Goal: Entertainment & Leisure: Consume media (video, audio)

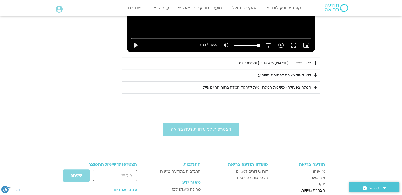
scroll to position [294, 0]
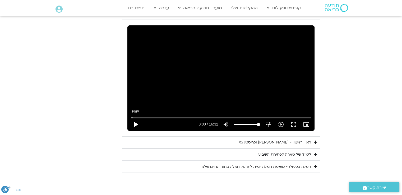
click at [136, 123] on button "play_arrow" at bounding box center [135, 124] width 13 height 13
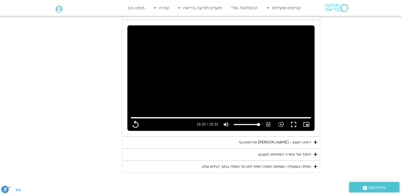
drag, startPoint x: 293, startPoint y: 143, endPoint x: 272, endPoint y: 161, distance: 27.7
click at [293, 143] on div "ראיון ראשון - [PERSON_NAME] [PERSON_NAME]" at bounding box center [275, 142] width 72 height 6
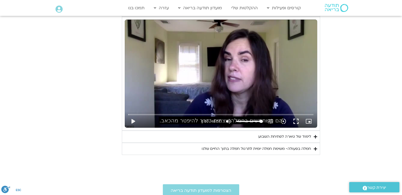
scroll to position [426, 0]
click at [130, 121] on button "play_arrow" at bounding box center [133, 121] width 13 height 13
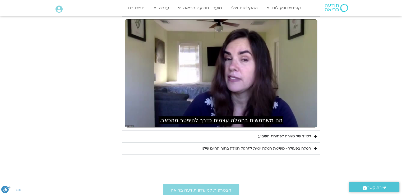
type input "992.52"
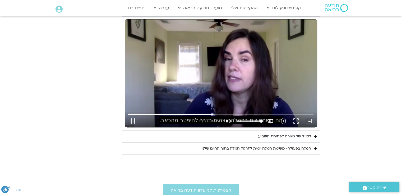
type input "1287.712284"
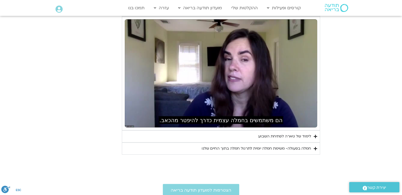
type input "992.52"
type input "1288.14328"
type input "992.52"
type input "1288.161026"
type input "992.52"
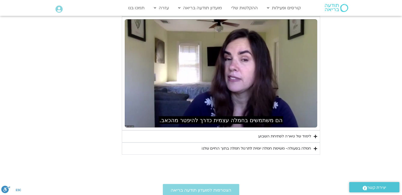
type input "1288.411497"
type input "992.52"
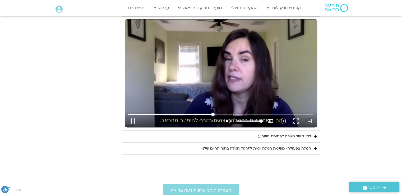
type input "1288.545329"
type input "992.52"
type input "1288.608992"
type input "992.52"
type input "1288.743683"
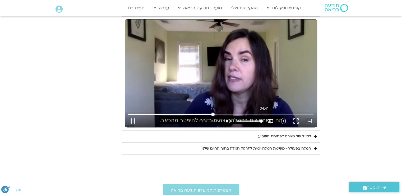
type input "992.52"
type input "1288.875174"
type input "992.52"
type input "1289.008503"
type input "992.52"
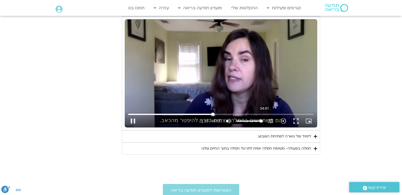
type input "1289.143562"
type input "992.52"
type input "1289.273833"
type input "992.52"
type input "1289.407314"
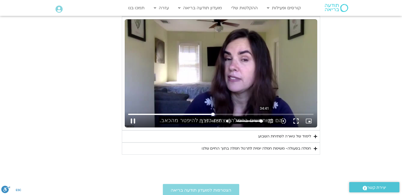
type input "992.52"
type input "1289.541894"
type input "992.52"
type input "1289.676678"
type input "992.52"
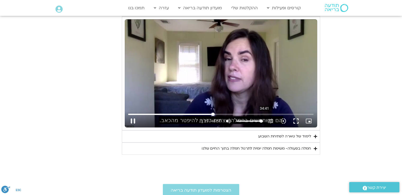
type input "1289.807698"
type input "992.52"
type input "1289.940021"
type input "992.52"
type input "1290.073849"
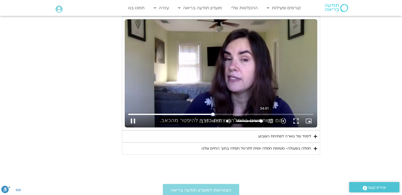
type input "992.52"
type input "1290.208952"
type input "992.52"
type input "1290.339832"
type input "992.52"
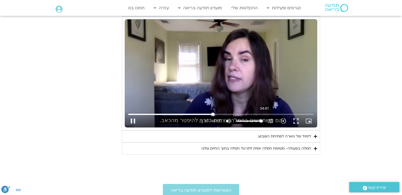
type input "1290.473861"
type input "992.52"
type input "1290.607073"
type input "992.52"
type input "1290.740237"
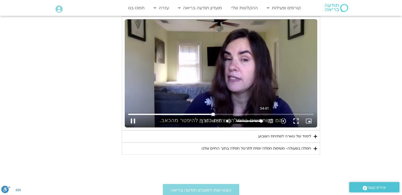
type input "992.52"
type input "1290.872784"
type input "992.52"
type input "1291.007015"
type input "992.52"
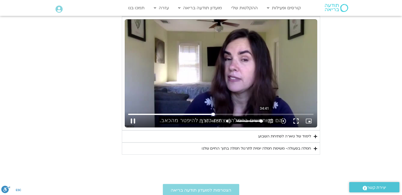
type input "1291.139342"
type input "992.52"
type input "1291.27215"
type input "992.52"
type input "1291.406115"
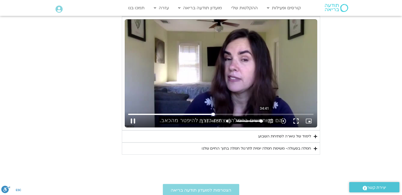
type input "992.52"
type input "1291.53889"
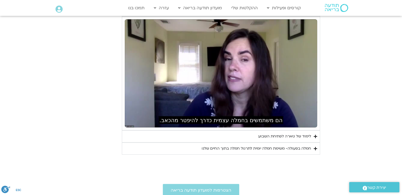
type input "992.52"
type input "1292.822942"
type input "992.52"
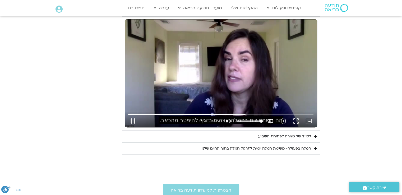
type input "1780.581182"
type input "992.52"
type input "1780.713991"
type input "992.52"
type input "1780.8476"
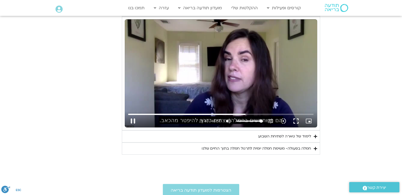
type input "992.52"
type input "1780.966668"
type input "992.52"
type input "1781.097495"
type input "992.52"
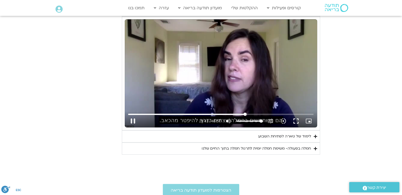
type input "1781.232618"
type input "992.52"
type input "1781.366076"
type input "992.52"
type input "1781.472578"
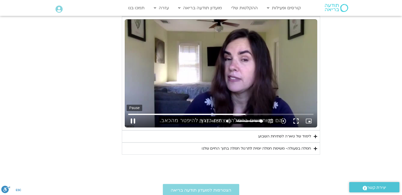
type input "992.52"
type input "1781.613638"
type input "992.52"
type input "1781.730578"
type input "992.52"
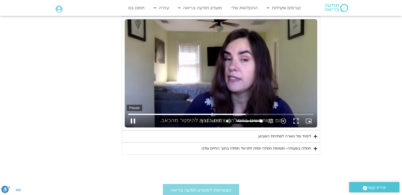
type input "1781.869447"
type input "992.52"
type input "1781.995424"
type input "992.52"
click at [131, 122] on button "pause" at bounding box center [133, 121] width 13 height 13
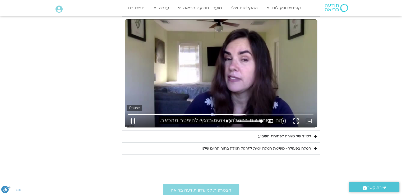
type input "1782.053886"
type input "992.52"
click at [132, 119] on button "play_arrow" at bounding box center [133, 121] width 13 height 13
type input "1782.16"
type input "992.52"
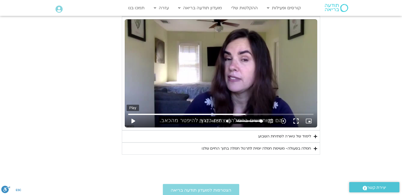
type input "1782.175223"
type input "992.52"
type input "1782.412939"
type input "992.52"
type input "1782.547927"
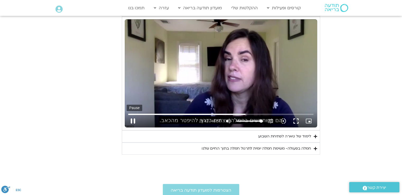
type input "992.52"
type input "1782.678801"
type input "992.52"
type input "1782.812566"
type input "992.52"
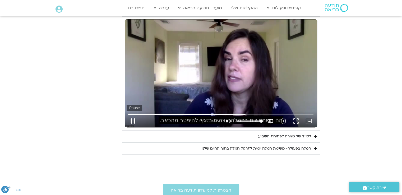
type input "1782.946199"
type input "992.52"
type input "1783.079233"
type input "992.52"
type input "1783.212805"
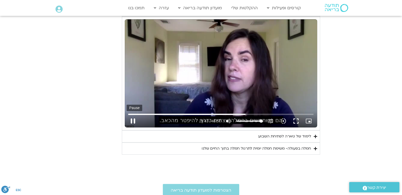
type input "992.52"
type input "1783.34674"
type input "992.52"
type input "1783.478253"
type input "992.52"
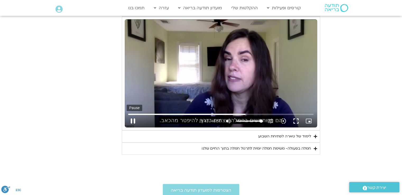
type input "1783.612507"
type input "992.52"
type input "1783.745178"
type input "992.52"
type input "1783.878372"
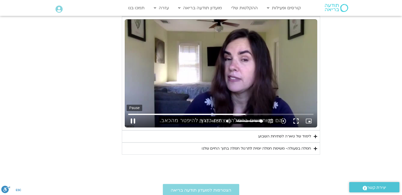
type input "992.52"
type input "1784.012574"
type input "992.52"
type input "1784.144917"
type input "992.52"
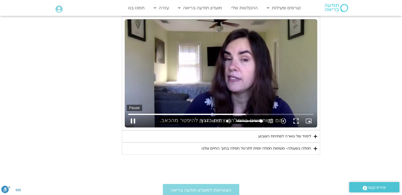
type input "1784.276898"
type input "992.52"
type input "1784.411462"
type input "992.52"
type input "1784.544915"
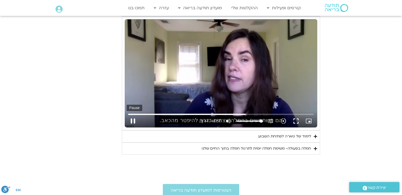
type input "992.52"
type input "1784.676628"
type input "992.52"
type input "1784.812228"
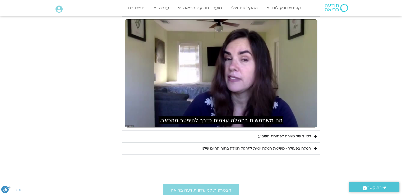
type input "992.52"
type input "1787.310085"
type input "992.52"
type input "1787.444224"
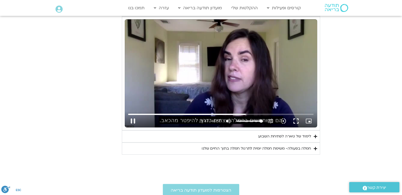
type input "992.52"
type input "1787.577745"
type input "992.52"
type input "1787.710936"
type input "992.52"
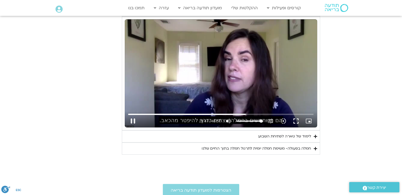
type input "1787.84429"
type input "992.52"
type input "1787.977923"
type input "992.52"
type input "1788.094509"
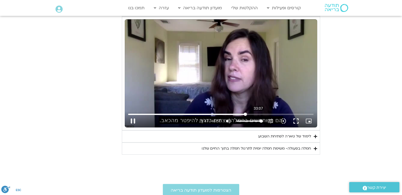
type input "992.52"
type input "1788.226658"
type input "992.52"
type input "1788.369346"
type input "992.52"
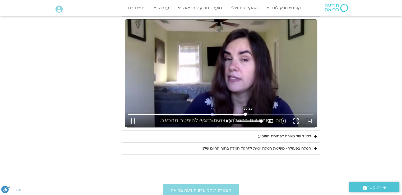
type input "1788.461539"
type input "992.52"
type input "1788.508811"
type input "992.52"
type input "1788.777722"
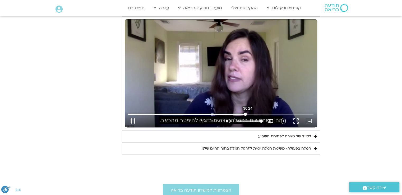
type input "992.52"
type input "1788.898913"
type input "992.52"
type input "1789.025148"
type input "992.52"
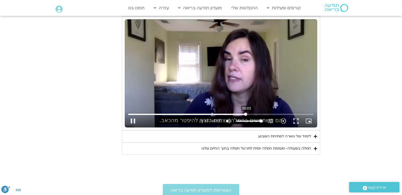
type input "1789.150757"
type input "992.52"
type input "1789.193087"
type input "992.52"
type input "1800.1816424742"
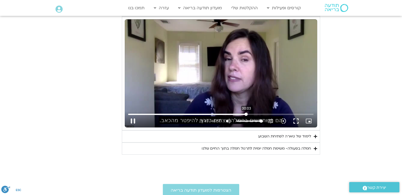
type input "992.52"
type input "1777.30728062184"
type input "992.52"
click at [244, 114] on input "Seek" at bounding box center [220, 114] width 185 height 3
type input "1777.30728"
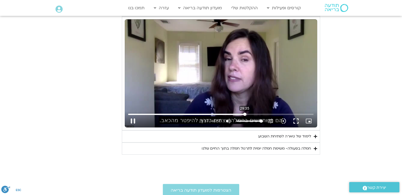
type input "992.52"
type input "1777.326592"
type input "992.52"
type input "1777.45774"
type input "992.52"
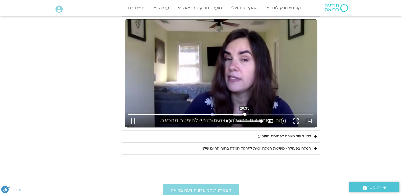
type input "1777.592144"
type input "992.52"
type input "1777.724578"
type input "992.52"
type input "1777.857088"
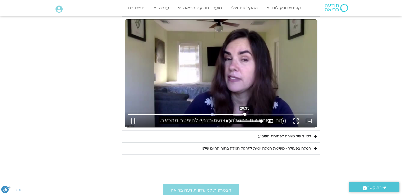
type input "992.52"
type input "1777.988332"
type input "992.52"
type input "1778.124117"
type input "992.52"
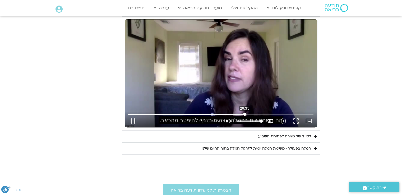
type input "1778.256746"
type input "992.52"
type input "1778.424875"
type input "992.52"
type input "1778.474886"
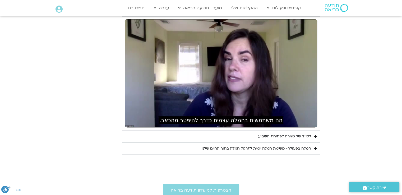
type input "992.52"
type input "2260.787601"
type input "992.52"
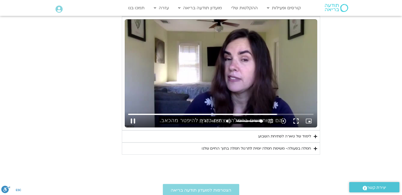
type input "2260.934518"
type input "992.52"
type input "2261.063048"
type input "992.52"
type input "2261.189905"
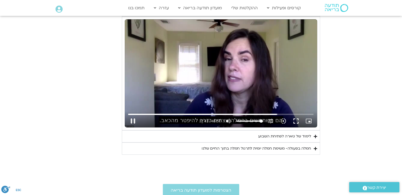
type input "992.52"
type input "2261.32344"
type input "992.52"
type input "2261.453977"
type input "992.52"
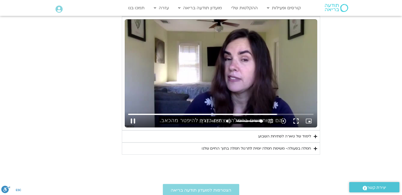
type input "2261.587491"
type input "992.52"
type input "2261.718569"
click at [130, 121] on button "pause" at bounding box center [133, 121] width 13 height 13
click at [131, 120] on button "play_arrow" at bounding box center [133, 121] width 13 height 13
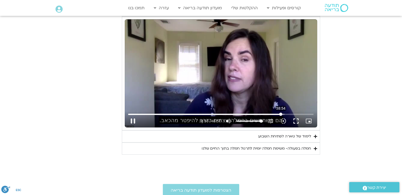
click at [281, 115] on input "Seek" at bounding box center [220, 114] width 185 height 3
click at [134, 121] on button "pause" at bounding box center [133, 121] width 13 height 13
click at [130, 119] on button "pause" at bounding box center [133, 121] width 13 height 13
click at [315, 137] on icon "Accordion. Open links with Enter or Space, close with Escape, and navigate with…" at bounding box center [315, 136] width 3 height 4
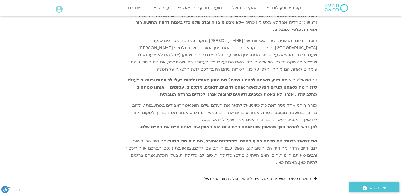
scroll to position [611, 0]
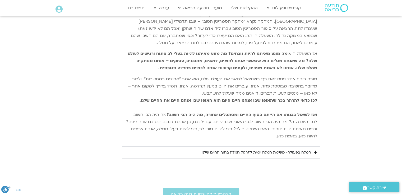
click at [316, 150] on icon "Accordion. Open links with Enter or Space, close with Escape, and navigate with…" at bounding box center [315, 152] width 3 height 4
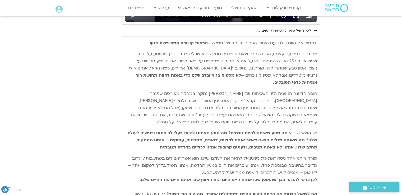
scroll to position [638, 0]
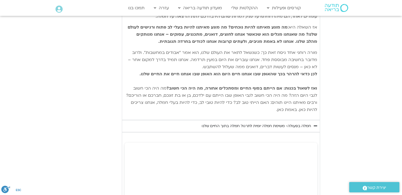
click at [314, 124] on icon "Accordion. Open links with Enter or Space, close with Escape, and navigate with…" at bounding box center [315, 126] width 3 height 4
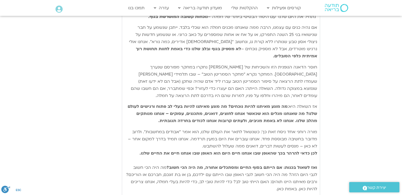
scroll to position [453, 0]
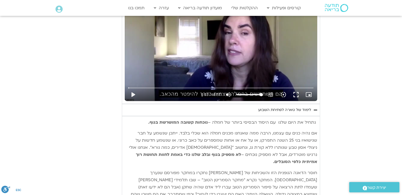
drag, startPoint x: 315, startPoint y: 109, endPoint x: 313, endPoint y: 107, distance: 2.8
click at [314, 108] on icon "Accordion. Open links with Enter or Space, close with Escape, and navigate with…" at bounding box center [315, 110] width 3 height 4
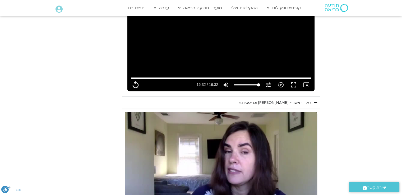
scroll to position [321, 0]
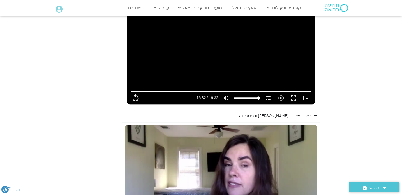
drag, startPoint x: 316, startPoint y: 115, endPoint x: 305, endPoint y: 121, distance: 11.9
click at [315, 114] on icon "Accordion. Open links with Enter or Space, close with Escape, and navigate with…" at bounding box center [315, 116] width 3 height 4
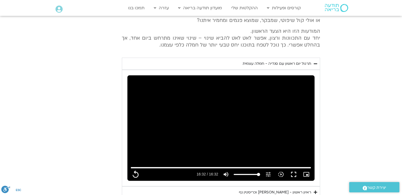
scroll to position [215, 0]
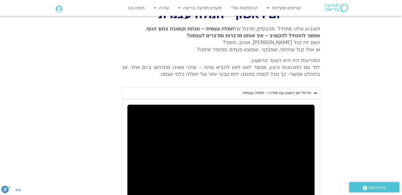
click at [316, 94] on icon "Accordion. Open links with Enter or Space, close with Escape, and navigate with…" at bounding box center [315, 93] width 3 height 4
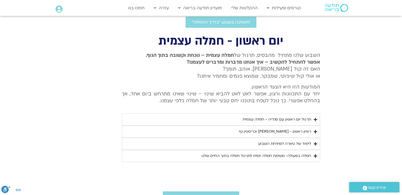
scroll to position [83, 0]
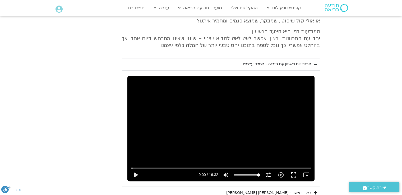
scroll to position [215, 0]
